Goal: Check status: Check status

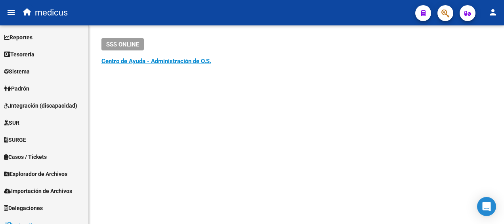
click at [466, 11] on icon "button" at bounding box center [468, 13] width 7 height 6
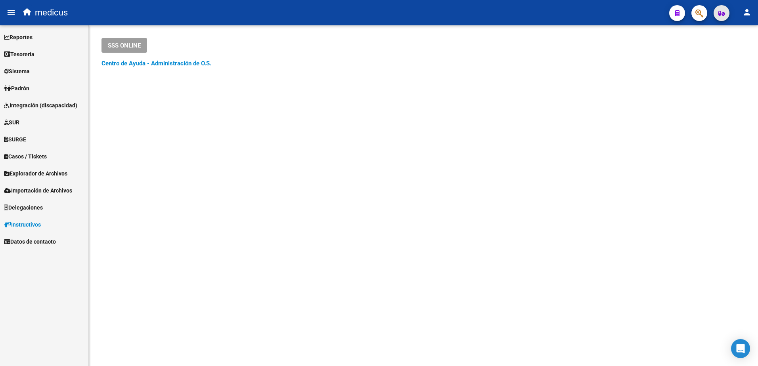
click at [719, 14] on icon "button" at bounding box center [722, 13] width 7 height 6
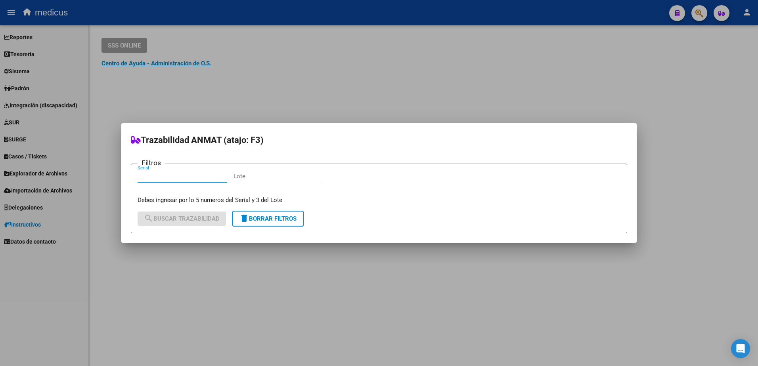
click at [201, 174] on input "Serial" at bounding box center [183, 176] width 90 height 7
click at [539, 182] on div "Filtros Serial Lote Debes ingresar por lo 5 numeros del Serial y 3 del Lote" at bounding box center [379, 188] width 483 height 34
click at [161, 175] on input "Serial" at bounding box center [183, 176] width 90 height 7
paste input "71156724"
type input "71156724"
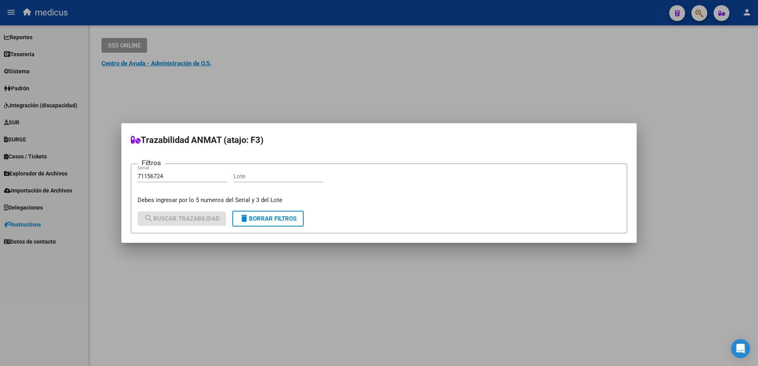
drag, startPoint x: 224, startPoint y: 158, endPoint x: 560, endPoint y: 146, distance: 336.5
click at [568, 145] on h2 "Trazabilidad ANMAT (atajo: F3)" at bounding box center [379, 140] width 497 height 15
drag, startPoint x: 259, startPoint y: 177, endPoint x: 253, endPoint y: 176, distance: 5.7
click at [259, 177] on input "Lote" at bounding box center [279, 176] width 90 height 7
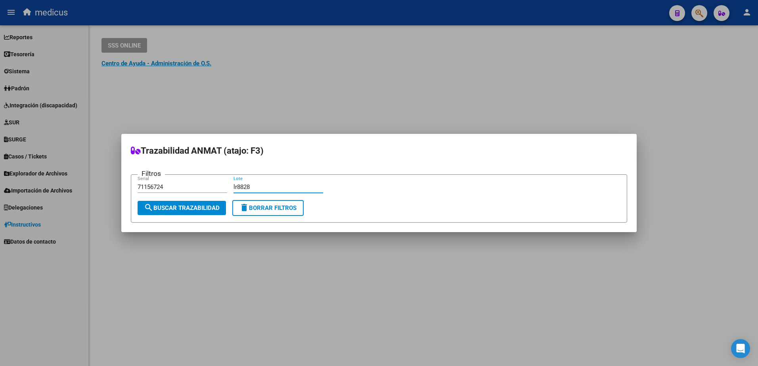
type input "lr8828"
click at [160, 213] on button "search Buscar Trazabilidad" at bounding box center [182, 208] width 88 height 14
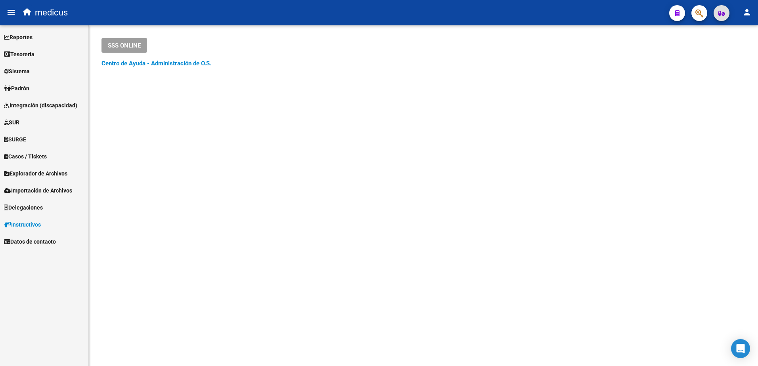
click at [23, 141] on span "SURGE" at bounding box center [15, 139] width 22 height 9
